Goal: Task Accomplishment & Management: Manage account settings

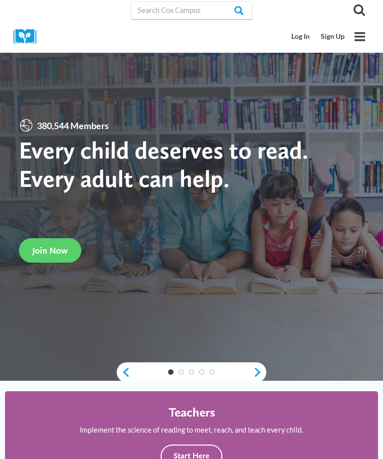
click at [301, 45] on link "Log In" at bounding box center [300, 36] width 29 height 18
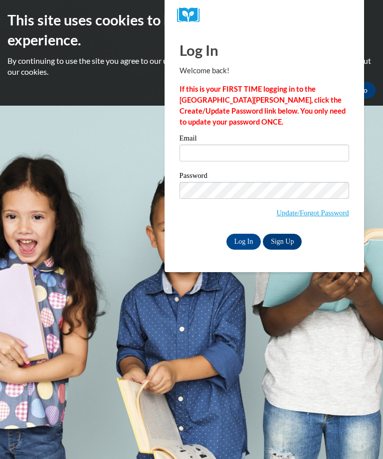
click at [275, 159] on input "Email" at bounding box center [264, 153] width 170 height 17
type input "courtneybrown0301@icloud.com"
click at [252, 241] on input "Log In" at bounding box center [243, 242] width 35 height 16
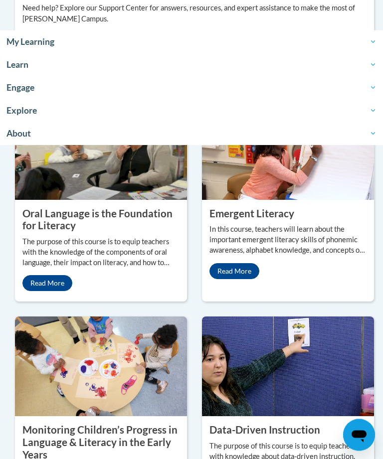
scroll to position [1217, 0]
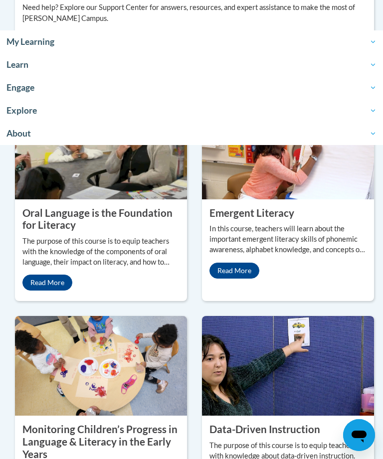
click at [61, 291] on link "Read More" at bounding box center [47, 283] width 50 height 16
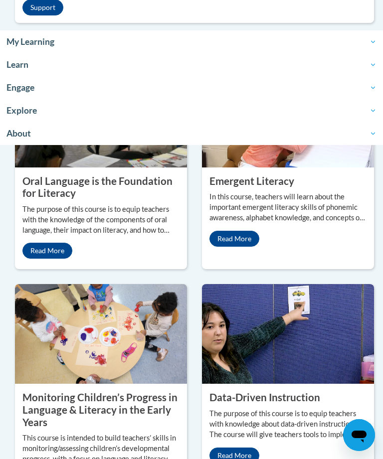
click at [141, 168] on img at bounding box center [101, 118] width 172 height 100
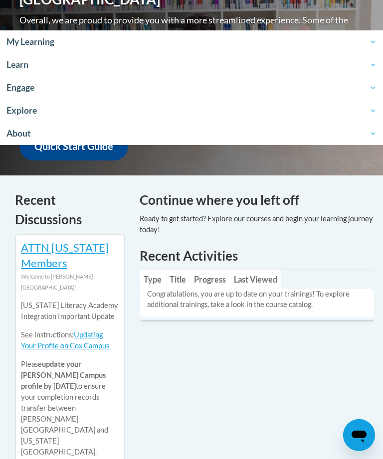
scroll to position [330, 0]
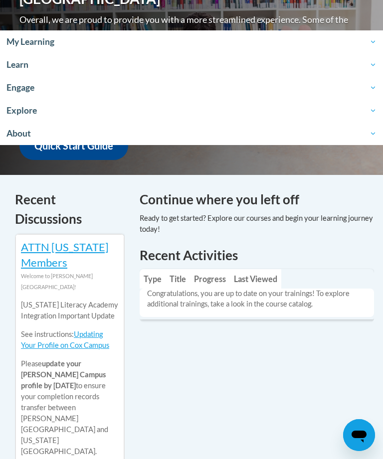
click at [63, 44] on span "My Learning" at bounding box center [191, 42] width 370 height 12
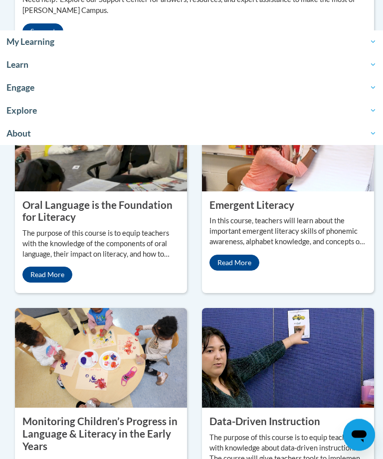
scroll to position [1222, 0]
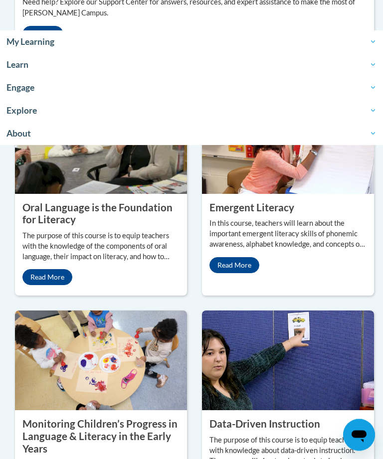
click at [83, 226] on property "Oral Language is the Foundation for Literacy" at bounding box center [97, 214] width 150 height 24
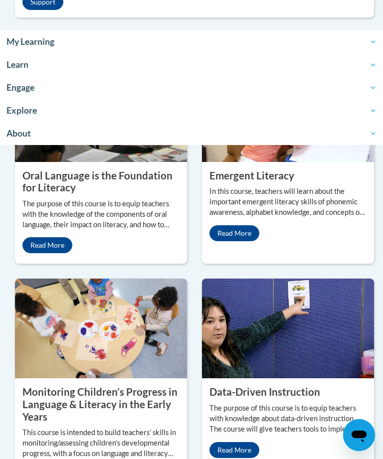
click at [136, 194] on property "Oral Language is the Foundation for Literacy" at bounding box center [97, 182] width 150 height 24
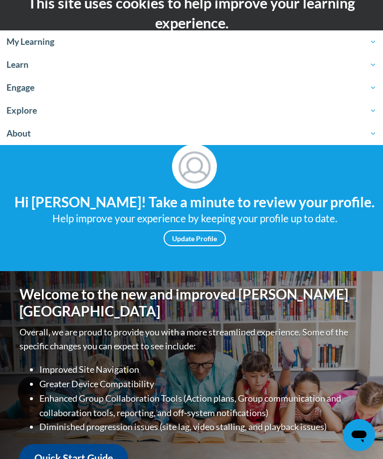
scroll to position [0, 0]
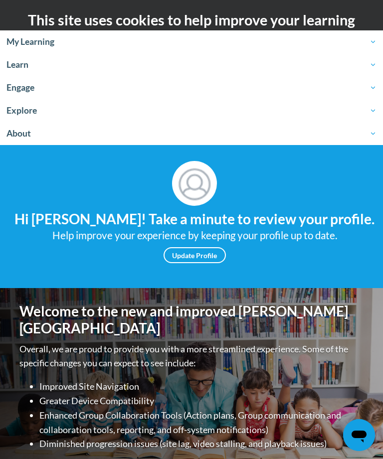
click at [28, 141] on link "About" at bounding box center [191, 133] width 383 height 23
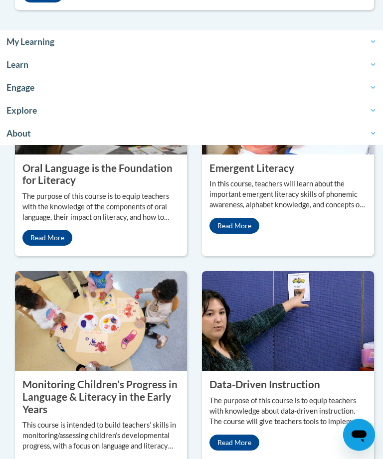
scroll to position [1262, 0]
click at [71, 186] on property "Oral Language is the Foundation for Literacy" at bounding box center [97, 174] width 150 height 24
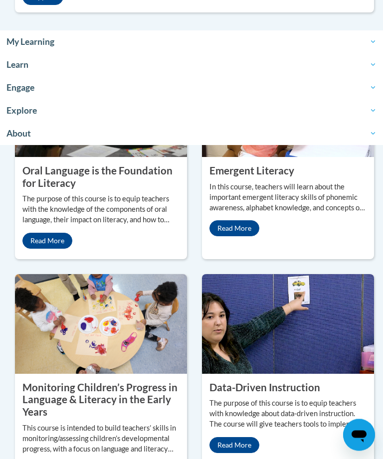
scroll to position [849, 0]
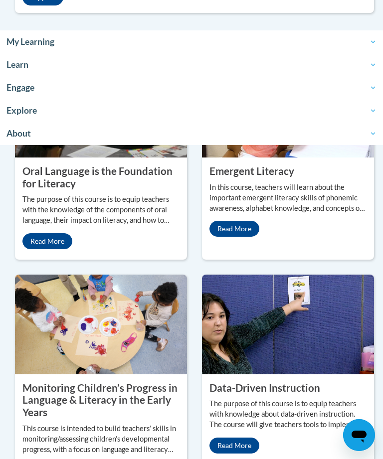
click at [62, 249] on link "Read More" at bounding box center [47, 241] width 50 height 16
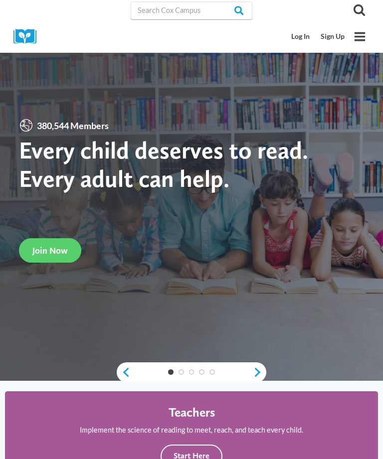
click at [304, 38] on link "Log In" at bounding box center [300, 36] width 29 height 18
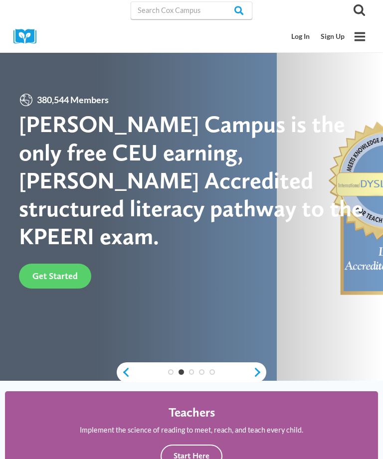
click at [301, 36] on link "Log In" at bounding box center [300, 36] width 29 height 18
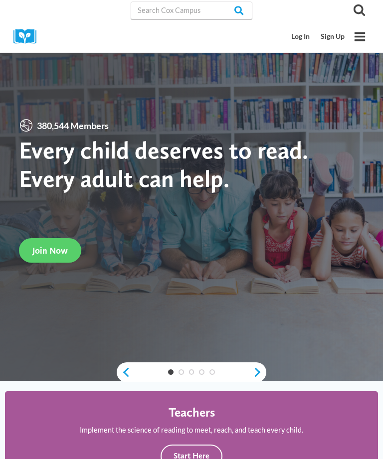
click at [301, 38] on link "Log In" at bounding box center [300, 36] width 29 height 18
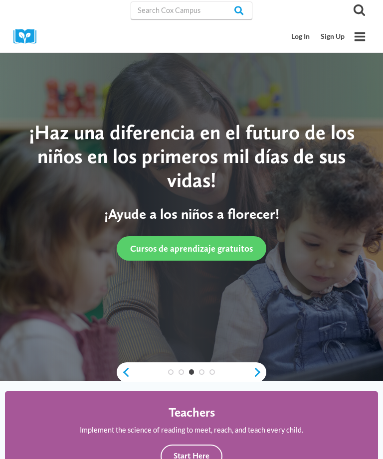
click at [297, 32] on link "Log In" at bounding box center [300, 36] width 29 height 18
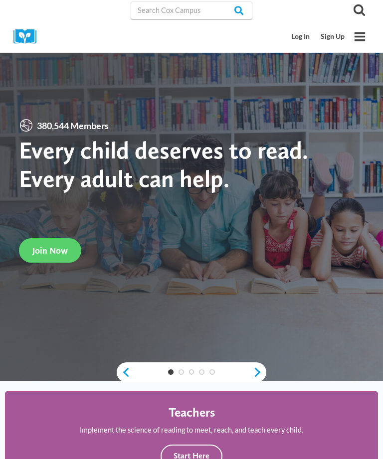
click at [304, 37] on link "Log In" at bounding box center [300, 36] width 29 height 18
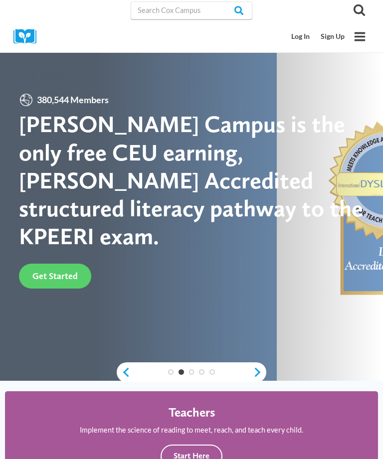
click at [336, 36] on link "Sign Up" at bounding box center [332, 36] width 35 height 18
